Goal: Task Accomplishment & Management: Manage account settings

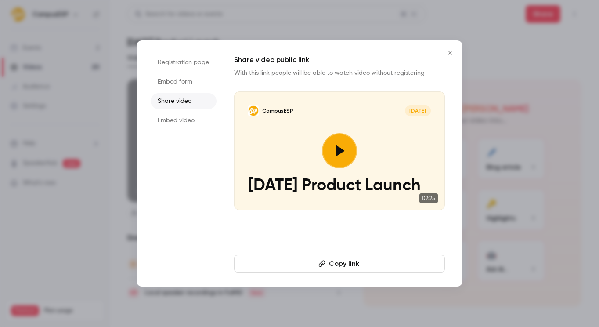
click at [250, 29] on div at bounding box center [299, 163] width 599 height 327
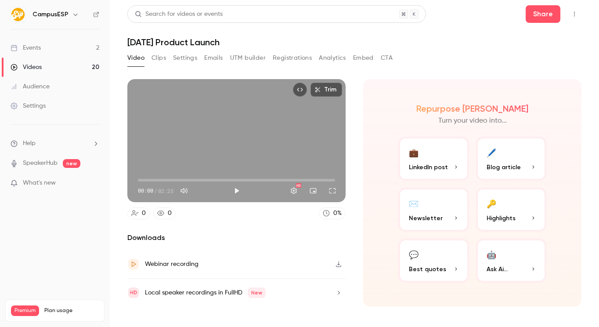
click at [64, 67] on link "Videos 20" at bounding box center [55, 66] width 110 height 19
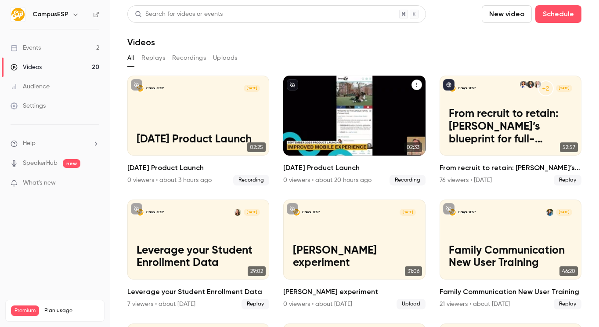
click at [411, 86] on button "September 2025 Product Launch" at bounding box center [416, 84] width 11 height 11
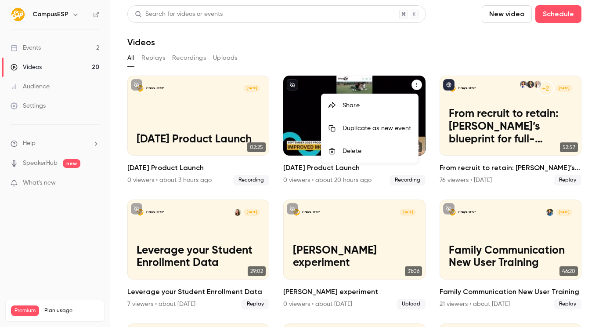
click at [373, 154] on div "Delete" at bounding box center [376, 151] width 68 height 9
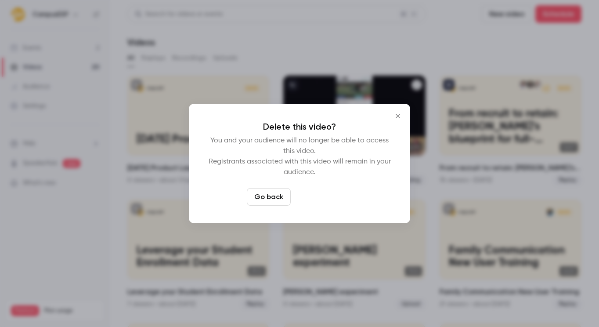
click at [323, 200] on button "Delete video" at bounding box center [323, 197] width 58 height 18
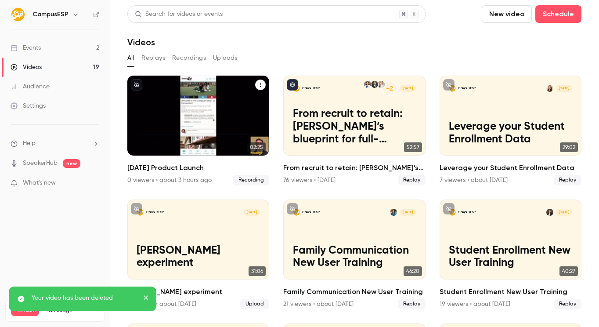
click at [203, 133] on p "[DATE] Product Launch" at bounding box center [197, 139] width 123 height 13
